Goal: Information Seeking & Learning: Learn about a topic

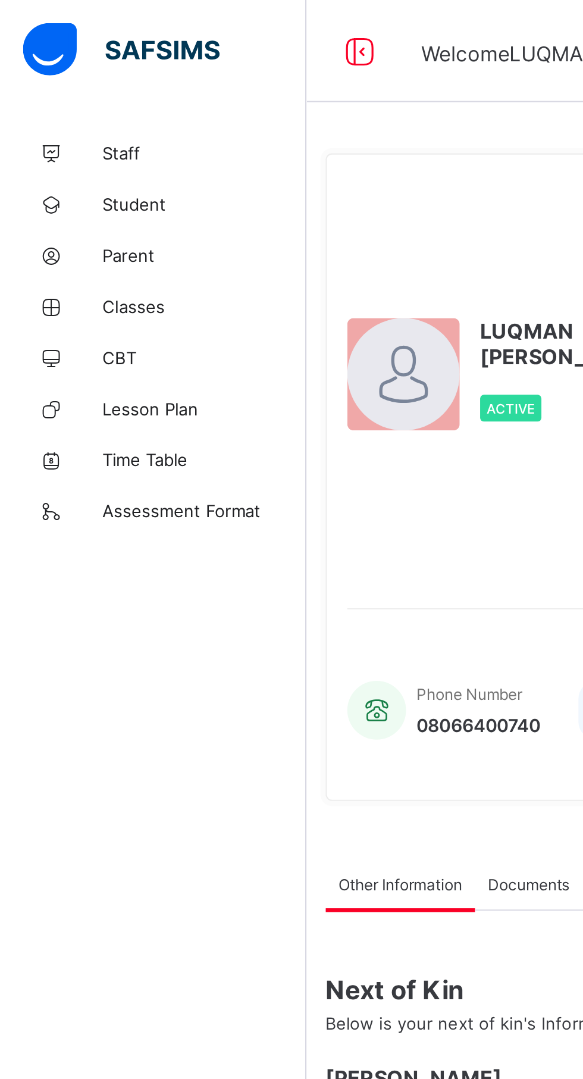
click at [66, 149] on link "Classes" at bounding box center [71, 143] width 143 height 24
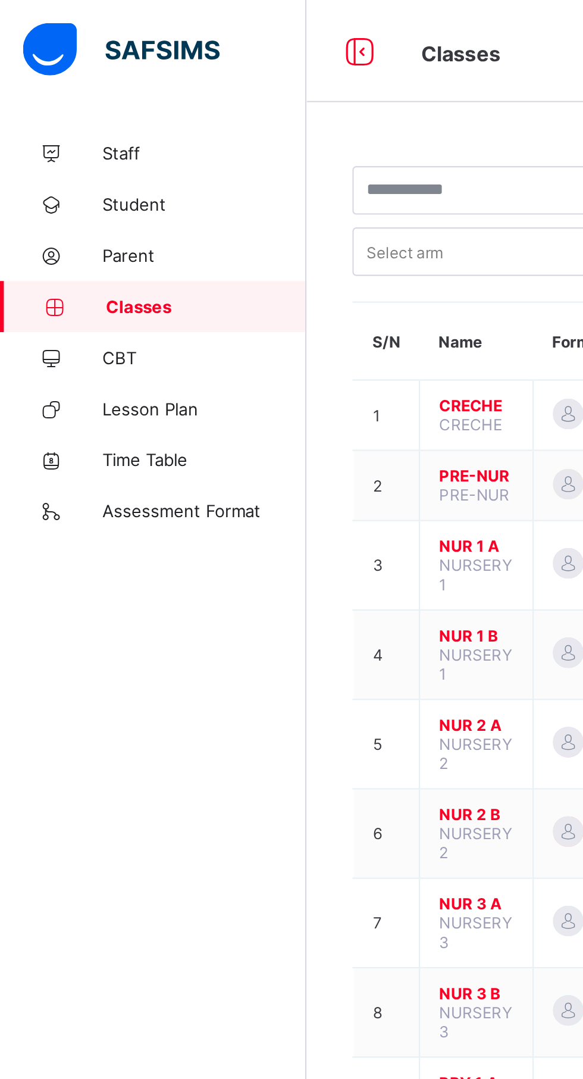
click at [164, 26] on icon at bounding box center [168, 23] width 20 height 17
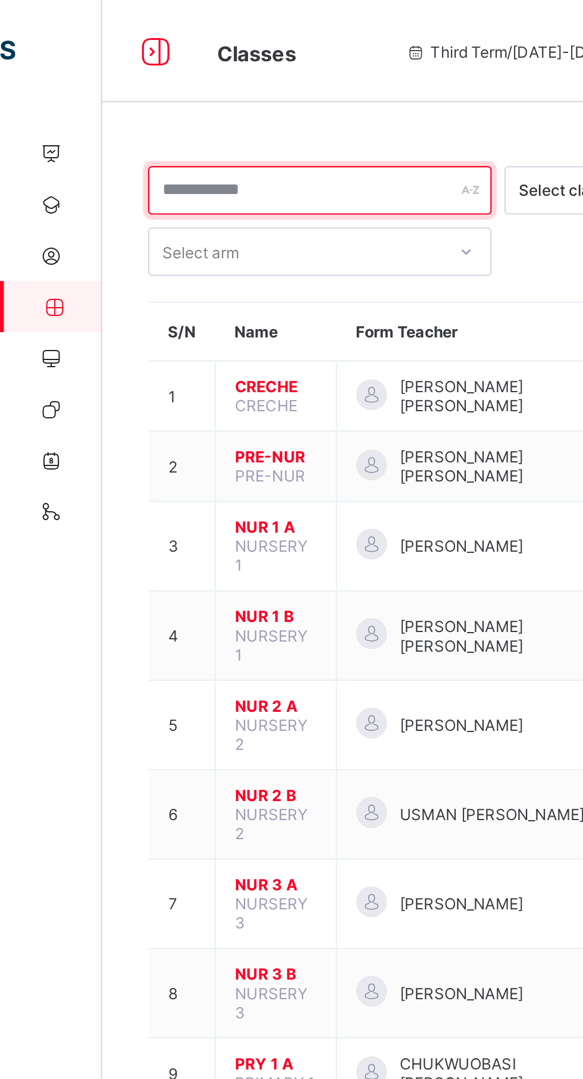
click at [215, 87] on div at bounding box center [149, 88] width 160 height 23
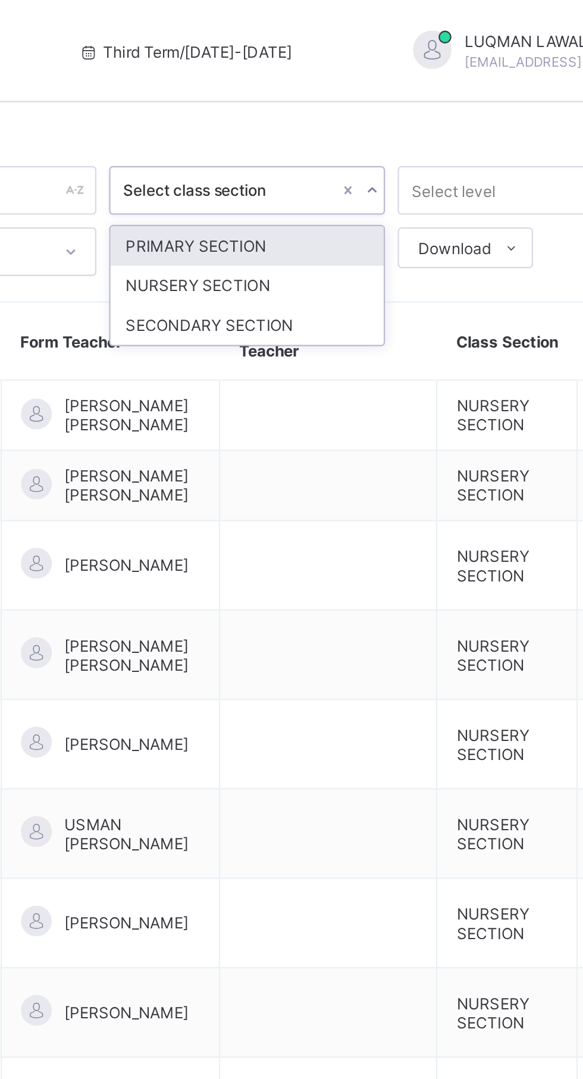
click at [328, 153] on div "SECONDARY SECTION" at bounding box center [362, 151] width 127 height 18
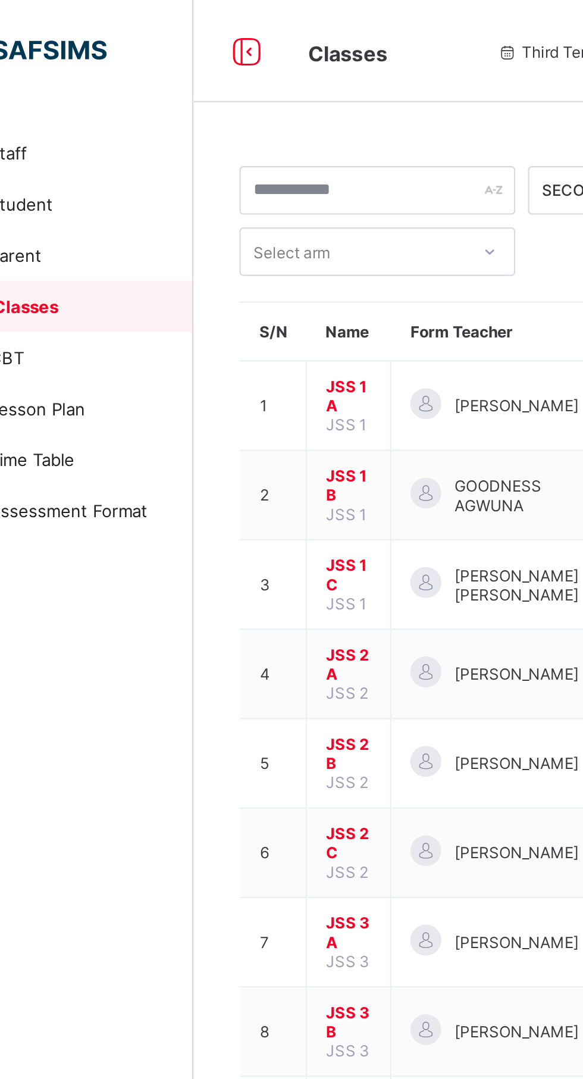
click at [208, 193] on span "JSS 1 A" at bounding box center [215, 185] width 21 height 18
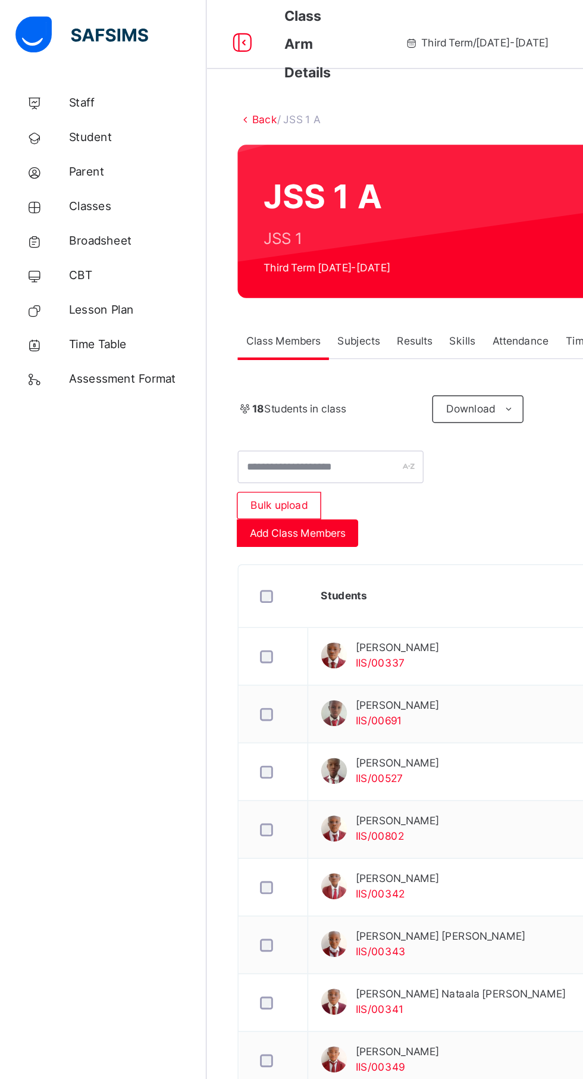
click at [178, 82] on link "Back" at bounding box center [182, 82] width 17 height 9
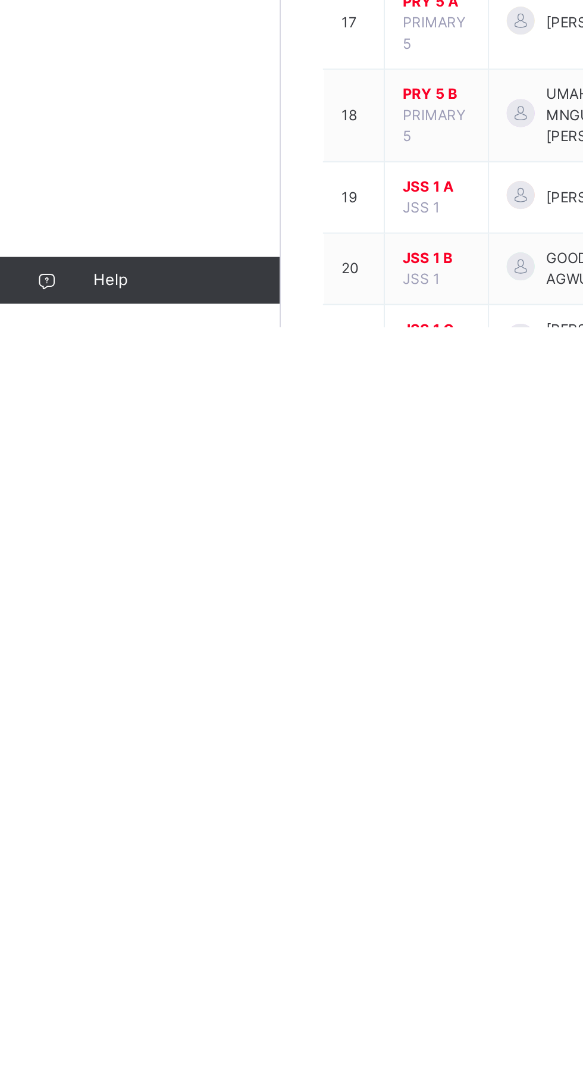
scroll to position [26, 0]
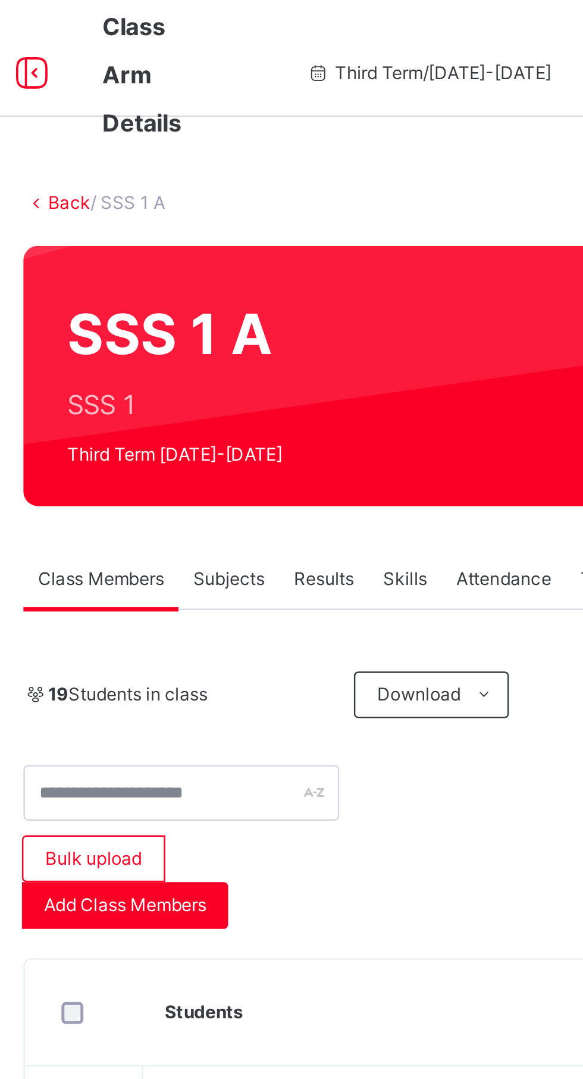
click at [181, 81] on link "Back" at bounding box center [182, 82] width 17 height 9
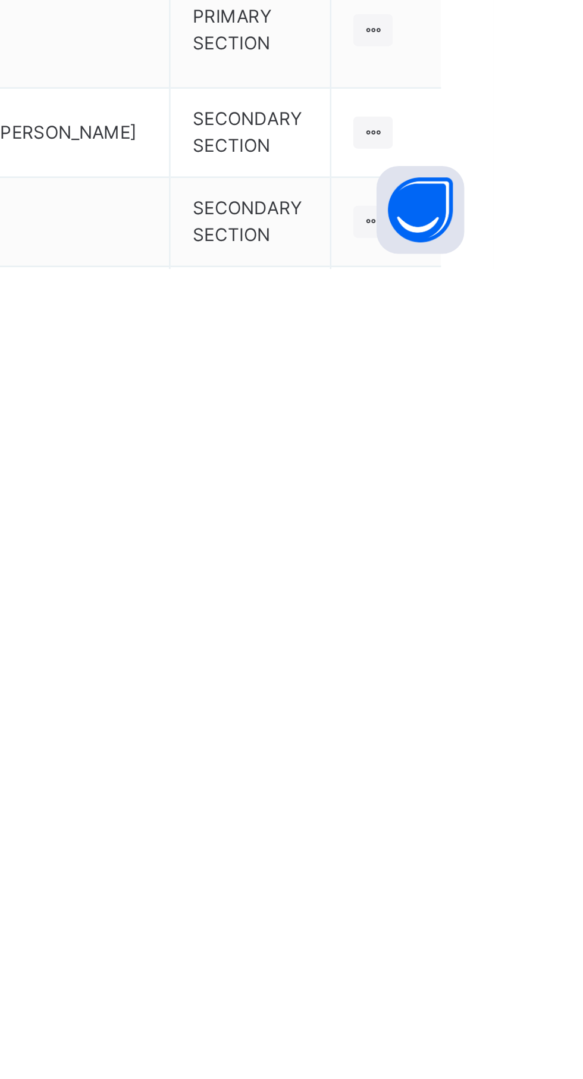
click at [0, 0] on div "View Class" at bounding box center [0, 0] width 0 height 0
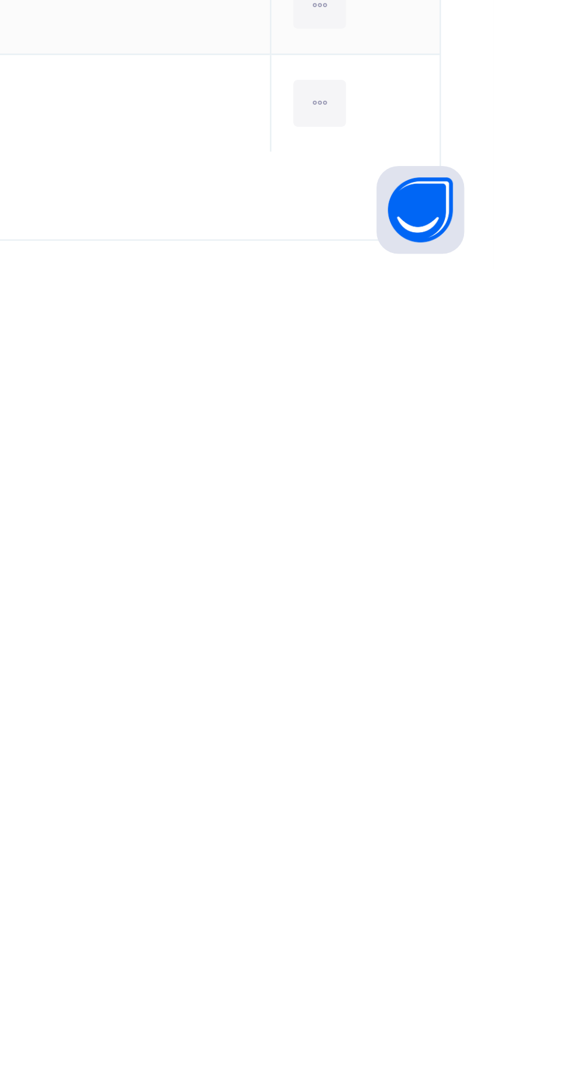
scroll to position [27, 0]
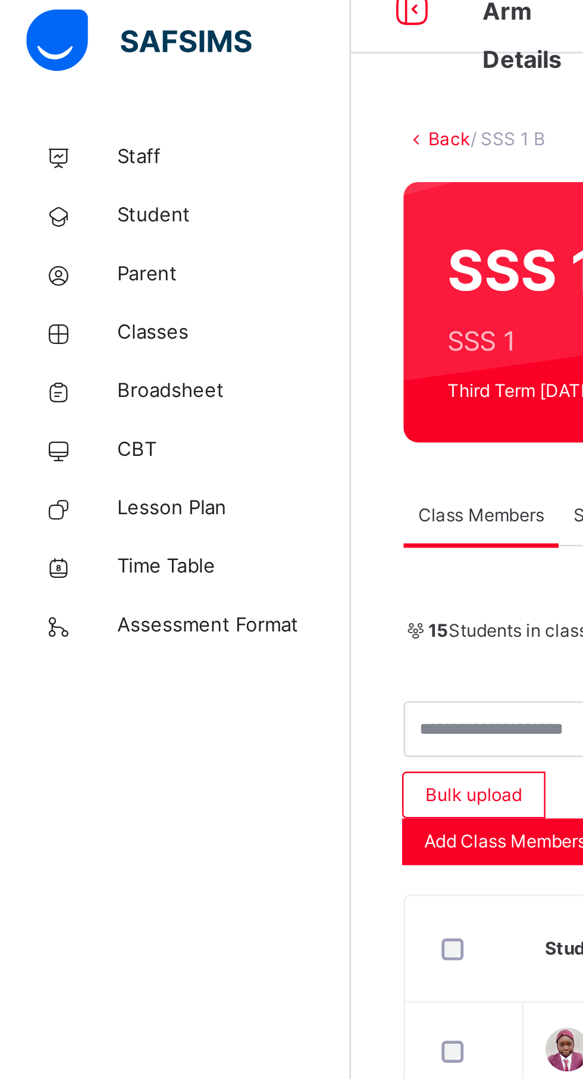
click at [180, 68] on link "Back" at bounding box center [182, 63] width 17 height 9
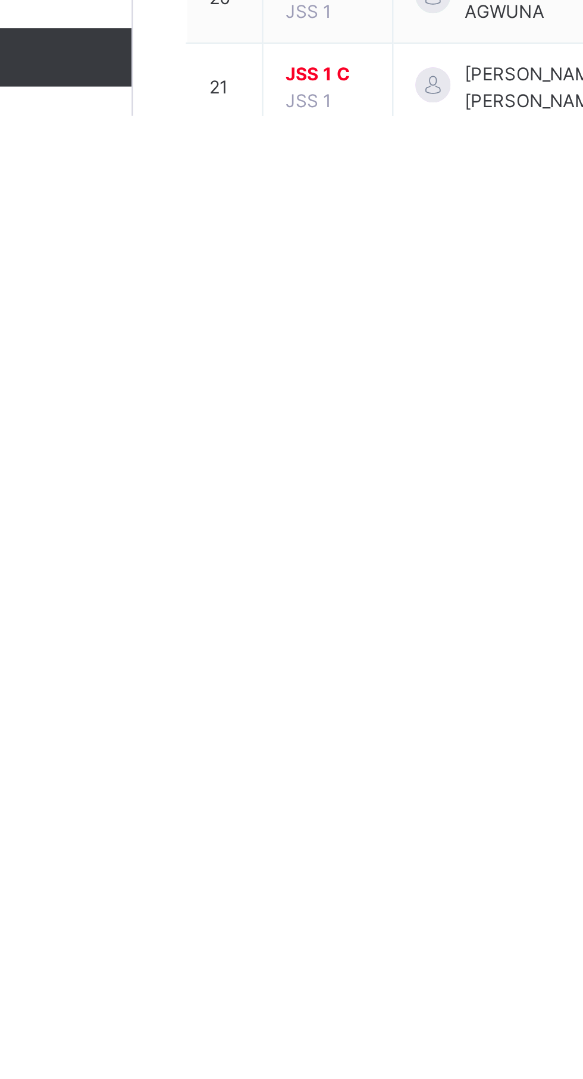
scroll to position [72, 0]
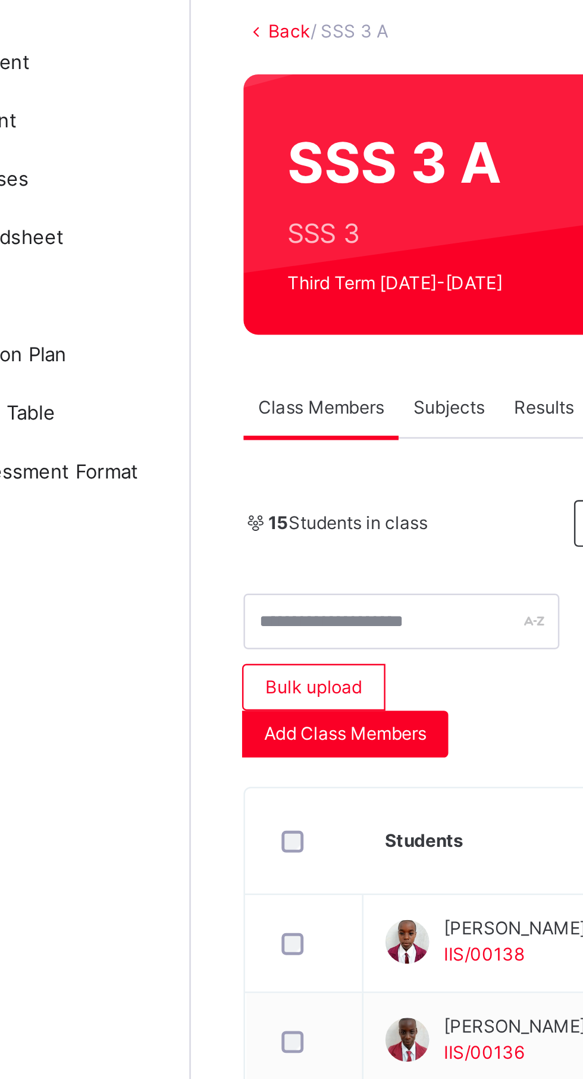
click at [176, 83] on link "Back" at bounding box center [182, 82] width 17 height 9
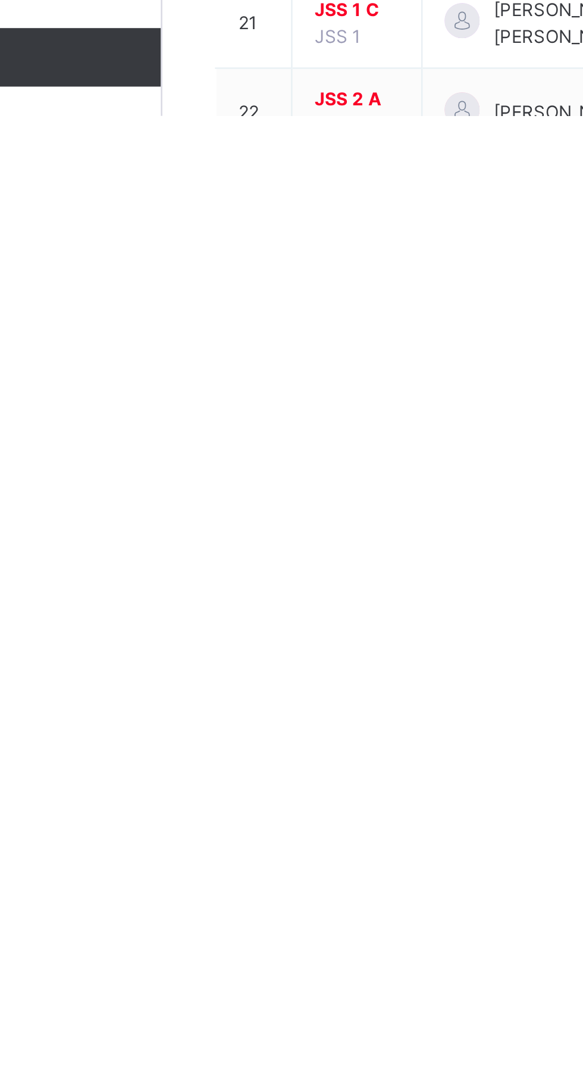
scroll to position [72, 0]
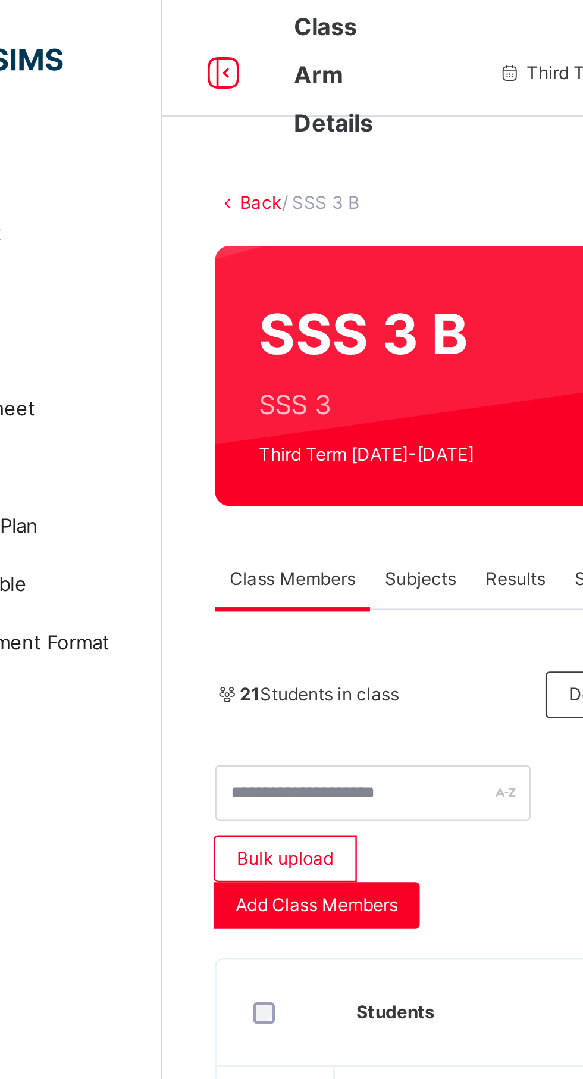
click at [181, 84] on link "Back" at bounding box center [182, 82] width 17 height 9
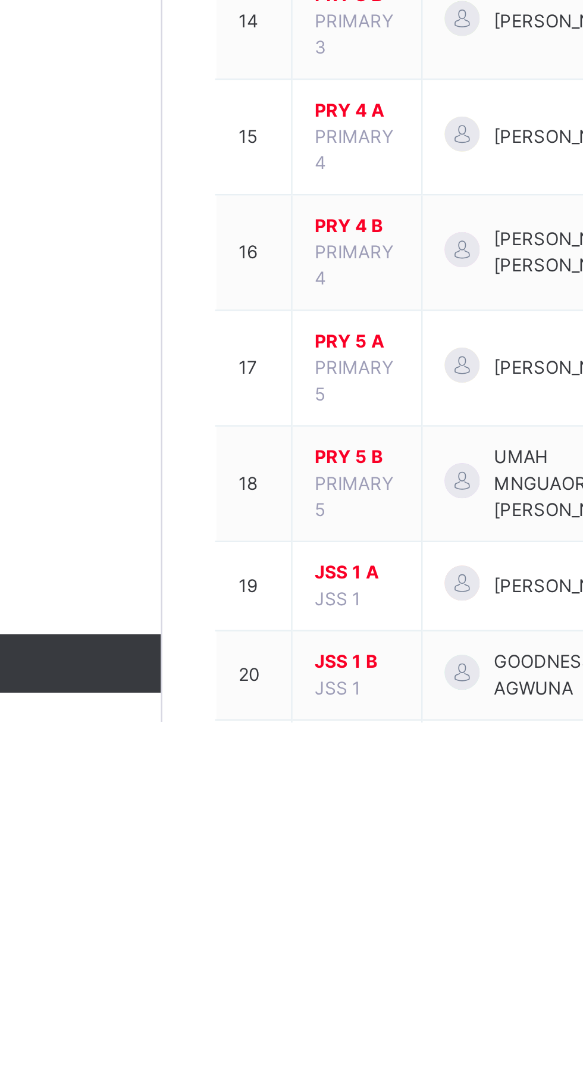
scroll to position [72, 0]
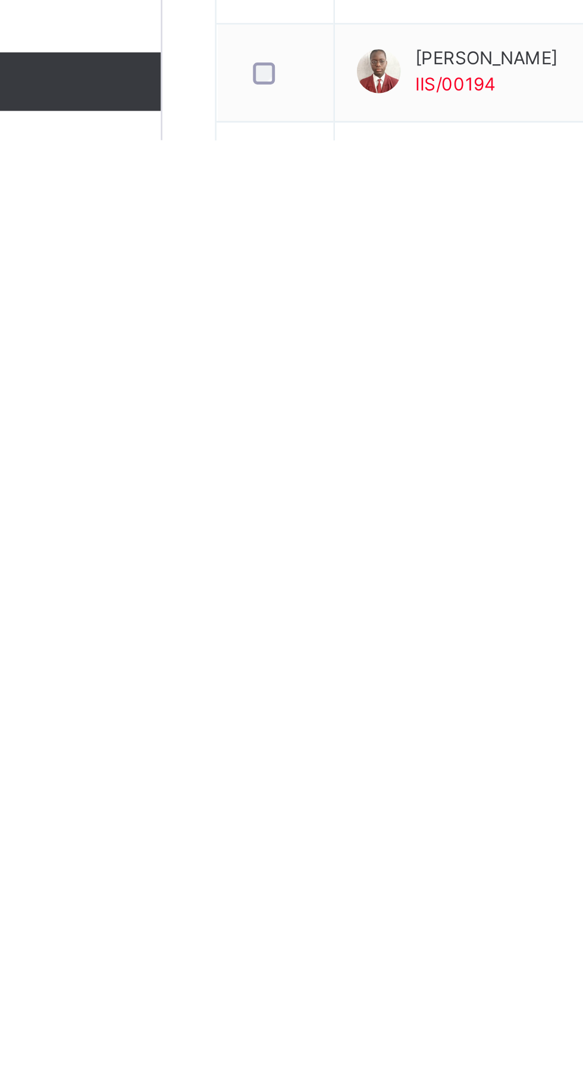
click at [182, 82] on link "Back" at bounding box center [182, 82] width 17 height 9
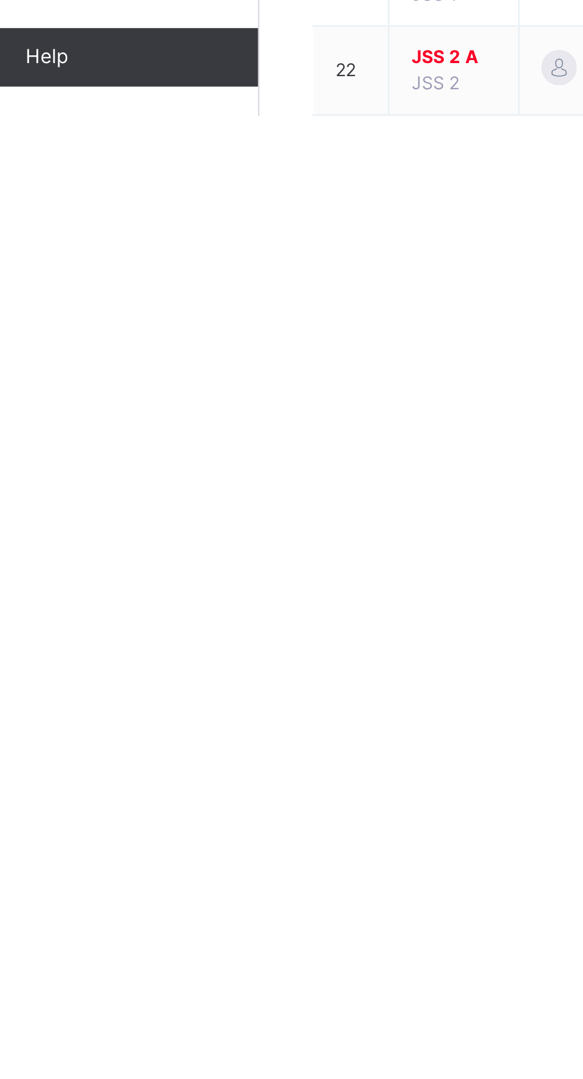
scroll to position [72, 0]
